Goal: Transaction & Acquisition: Download file/media

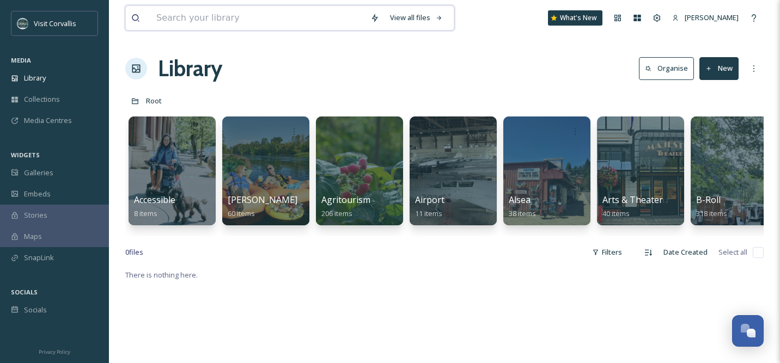
click at [337, 17] on input at bounding box center [258, 18] width 214 height 24
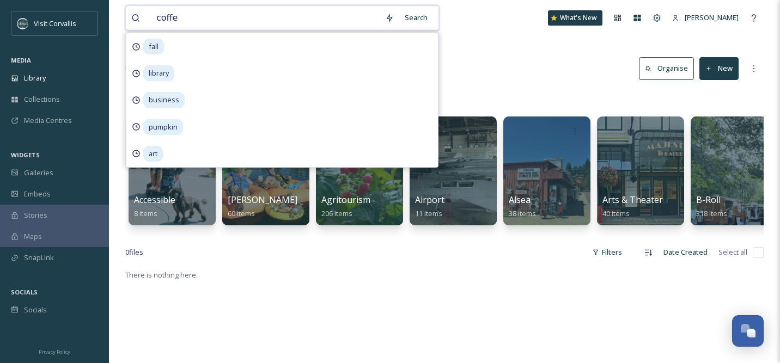
type input "coffee"
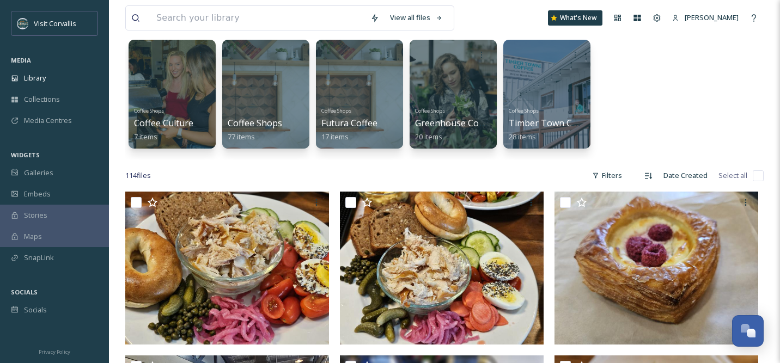
scroll to position [58, 0]
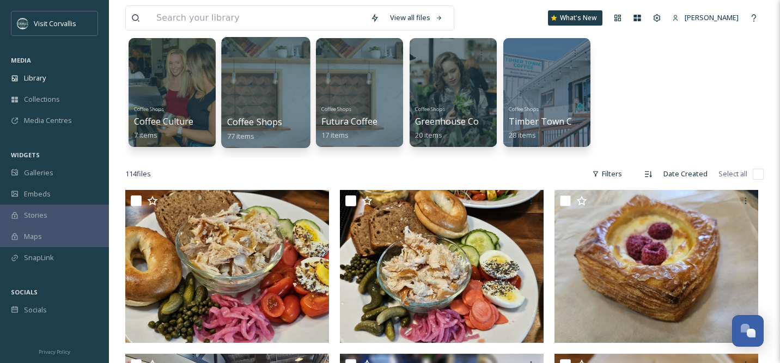
click at [249, 88] on div at bounding box center [265, 92] width 89 height 111
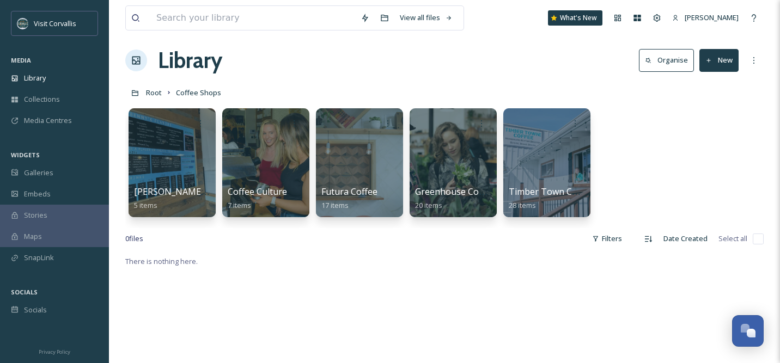
scroll to position [7, 0]
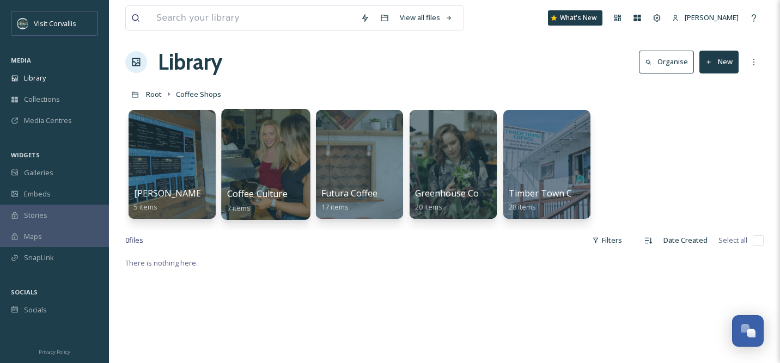
click at [258, 141] on div at bounding box center [265, 164] width 89 height 111
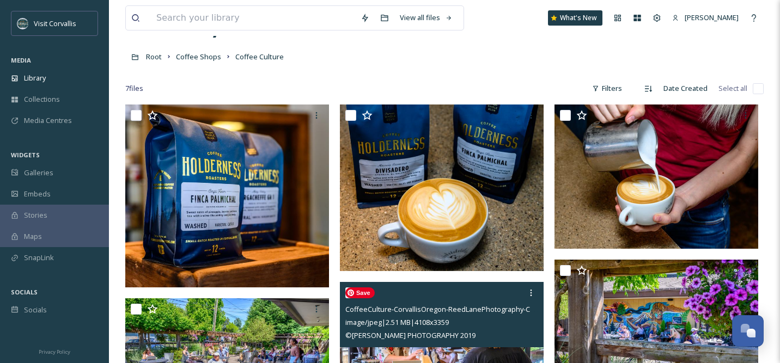
scroll to position [42, 0]
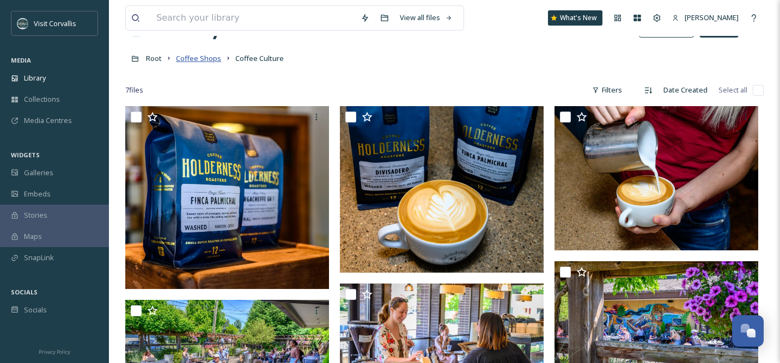
click at [201, 58] on span "Coffee Shops" at bounding box center [198, 58] width 45 height 10
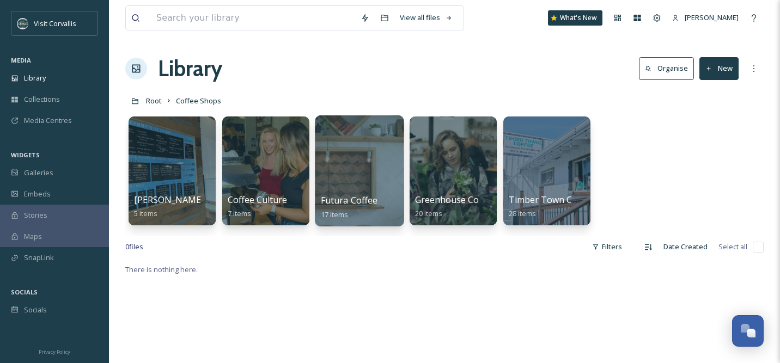
click at [341, 154] on div at bounding box center [359, 170] width 89 height 111
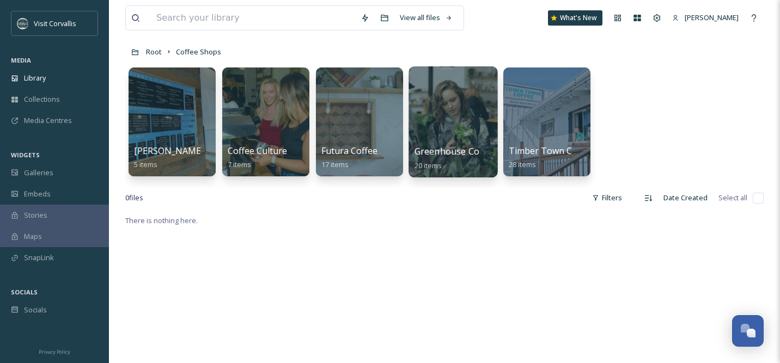
scroll to position [56, 0]
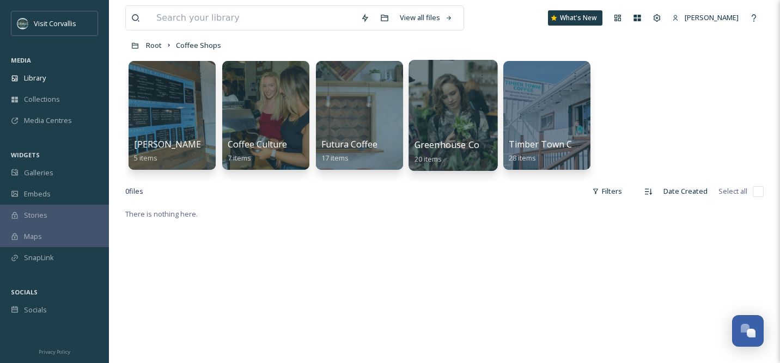
click at [455, 109] on div at bounding box center [452, 115] width 89 height 111
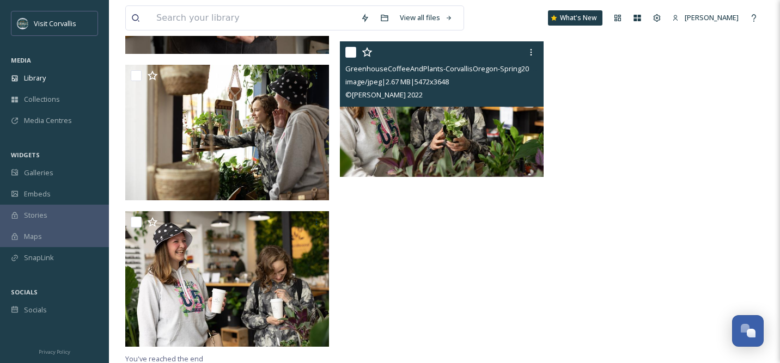
scroll to position [989, 0]
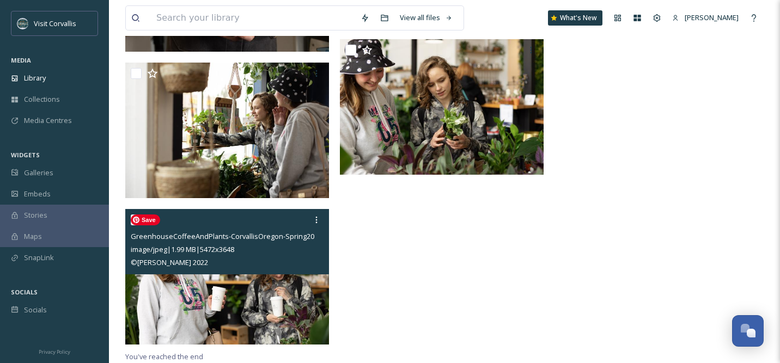
click at [281, 289] on img at bounding box center [227, 277] width 204 height 136
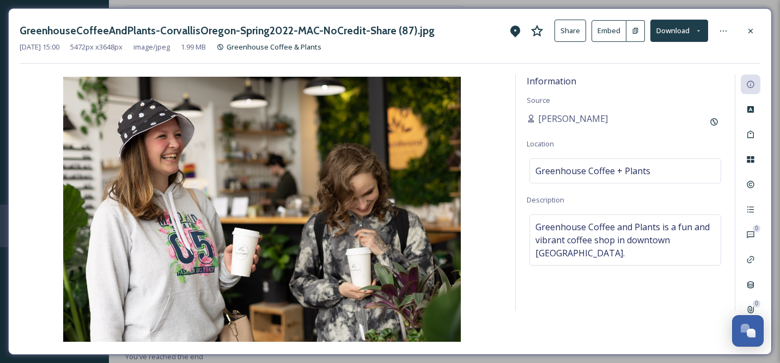
click at [680, 35] on button "Download" at bounding box center [679, 31] width 58 height 22
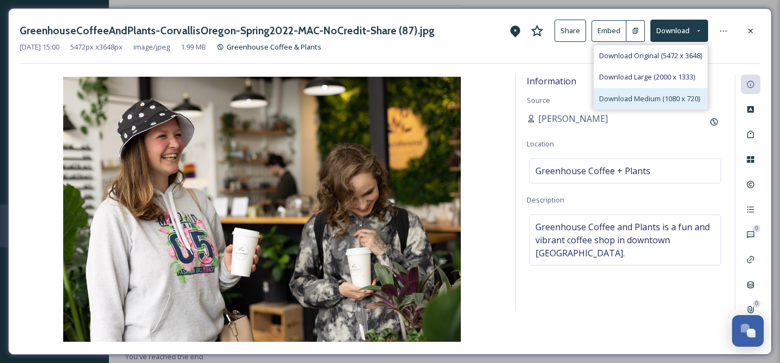
click at [645, 97] on span "Download Medium (1080 x 720)" at bounding box center [649, 99] width 101 height 10
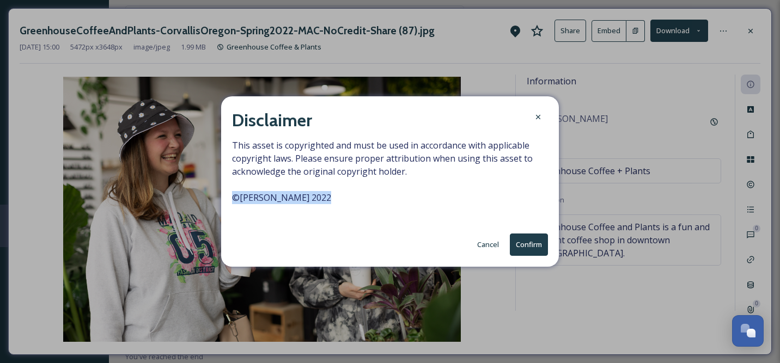
drag, startPoint x: 318, startPoint y: 194, endPoint x: 234, endPoint y: 200, distance: 84.6
click at [234, 200] on span "This asset is copyrighted and must be used in accordance with applicable copyri…" at bounding box center [390, 178] width 316 height 78
copy span "© [PERSON_NAME] 2022"
click at [523, 240] on button "Confirm" at bounding box center [529, 245] width 38 height 22
